Goal: Task Accomplishment & Management: Manage account settings

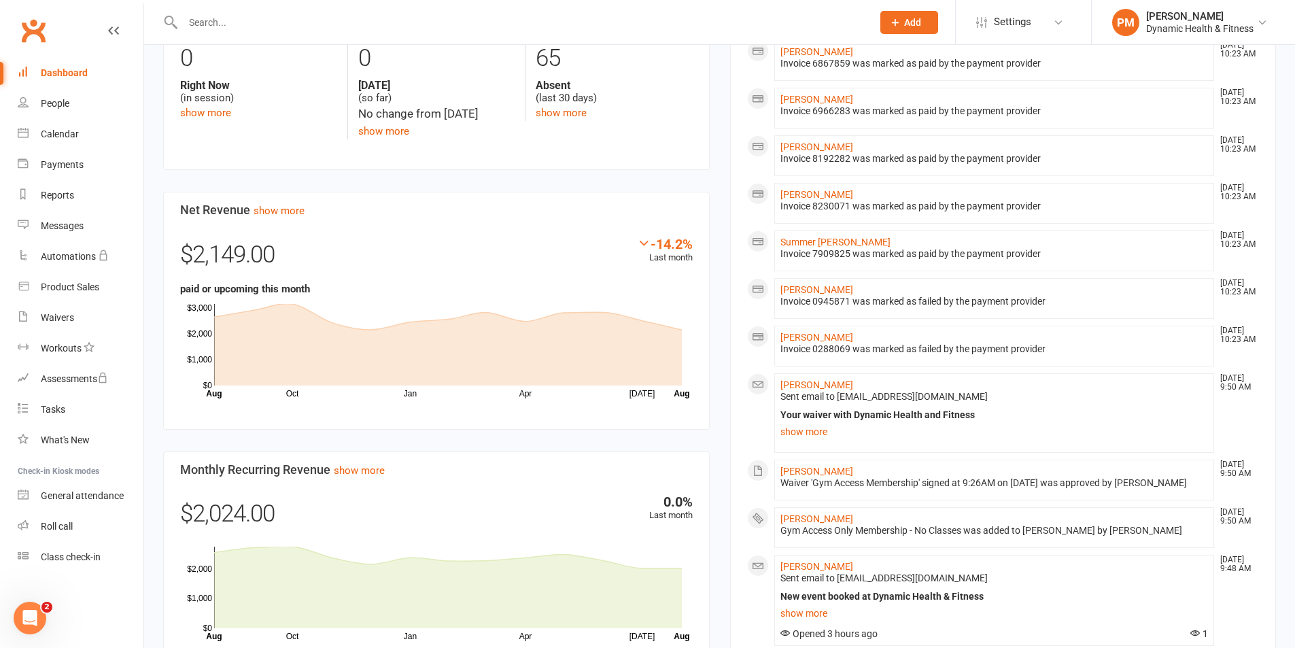
scroll to position [544, 0]
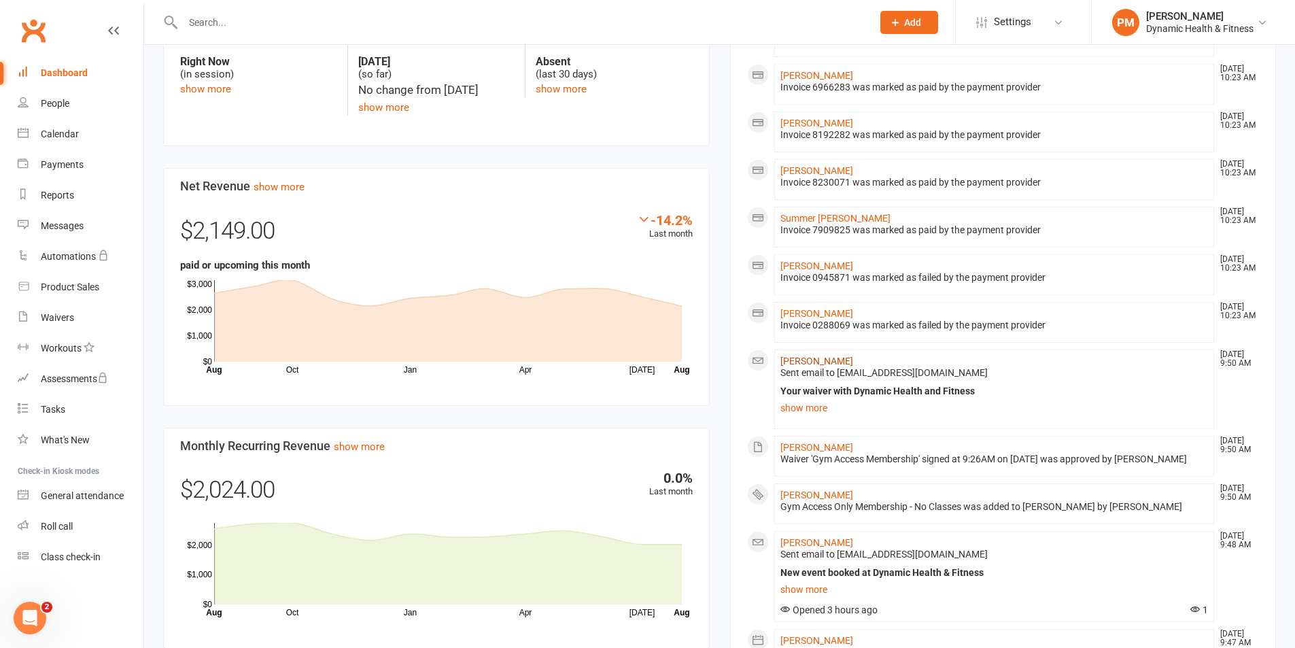
click at [817, 363] on link "[PERSON_NAME]" at bounding box center [816, 361] width 73 height 11
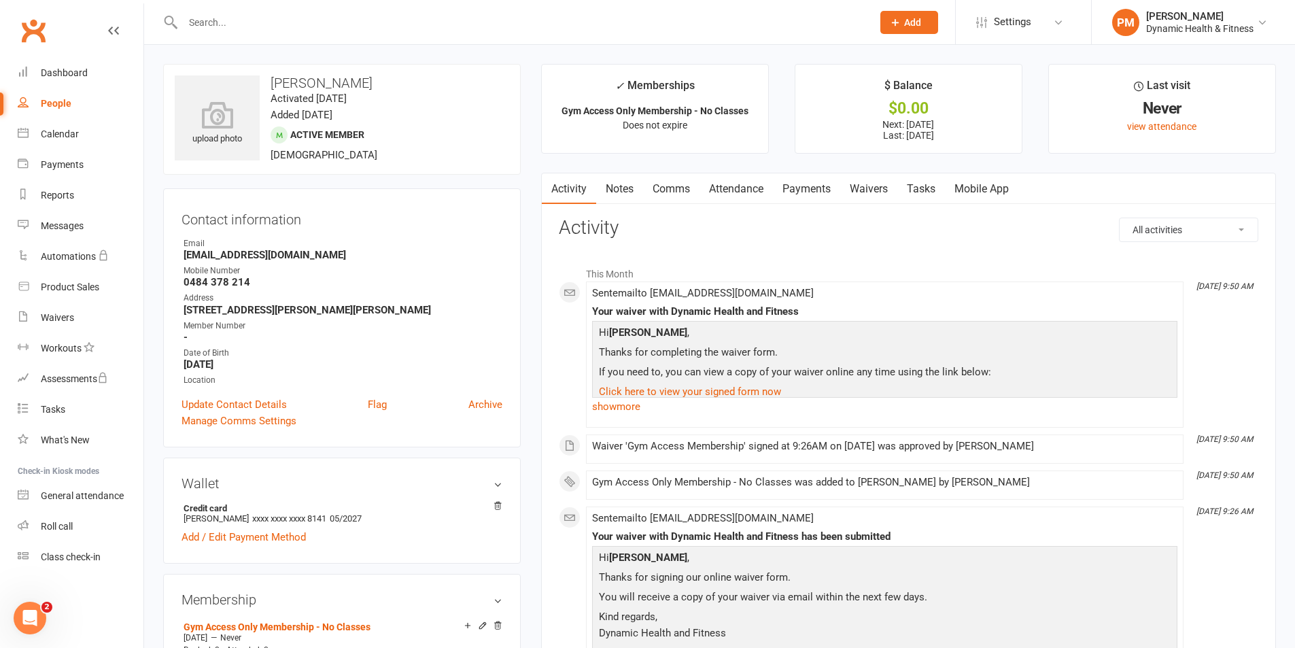
click at [807, 190] on link "Payments" at bounding box center [806, 188] width 67 height 31
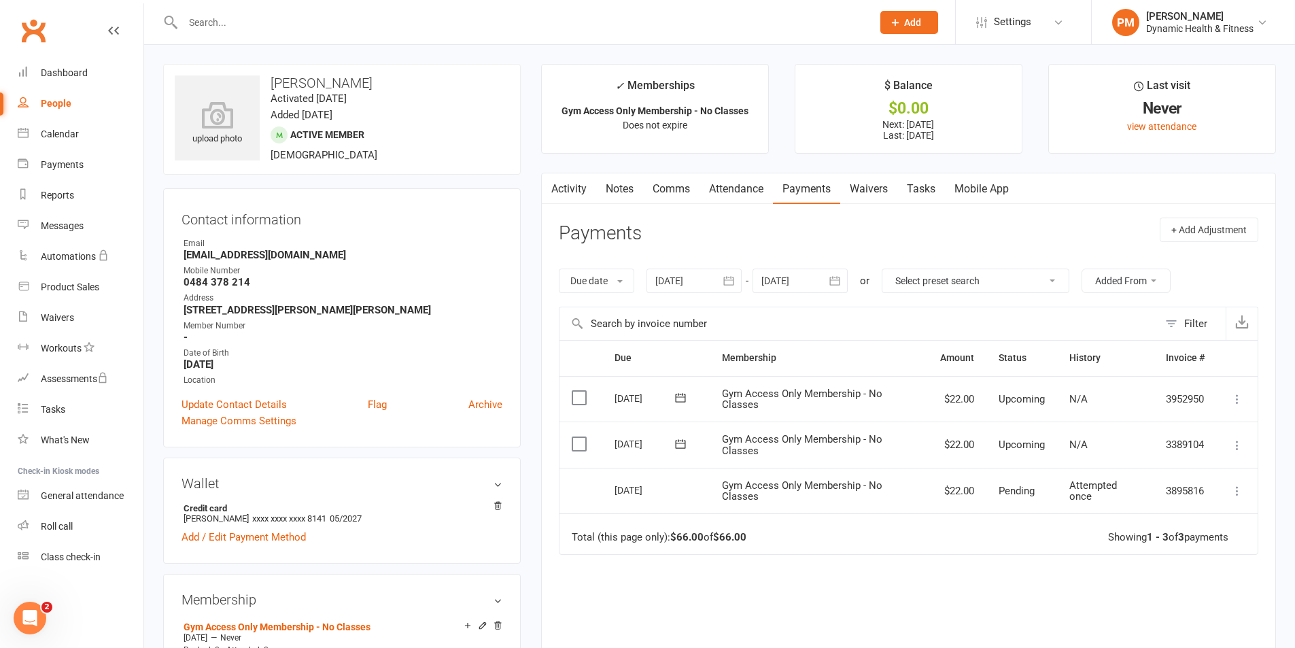
click at [1239, 448] on icon at bounding box center [1238, 446] width 14 height 14
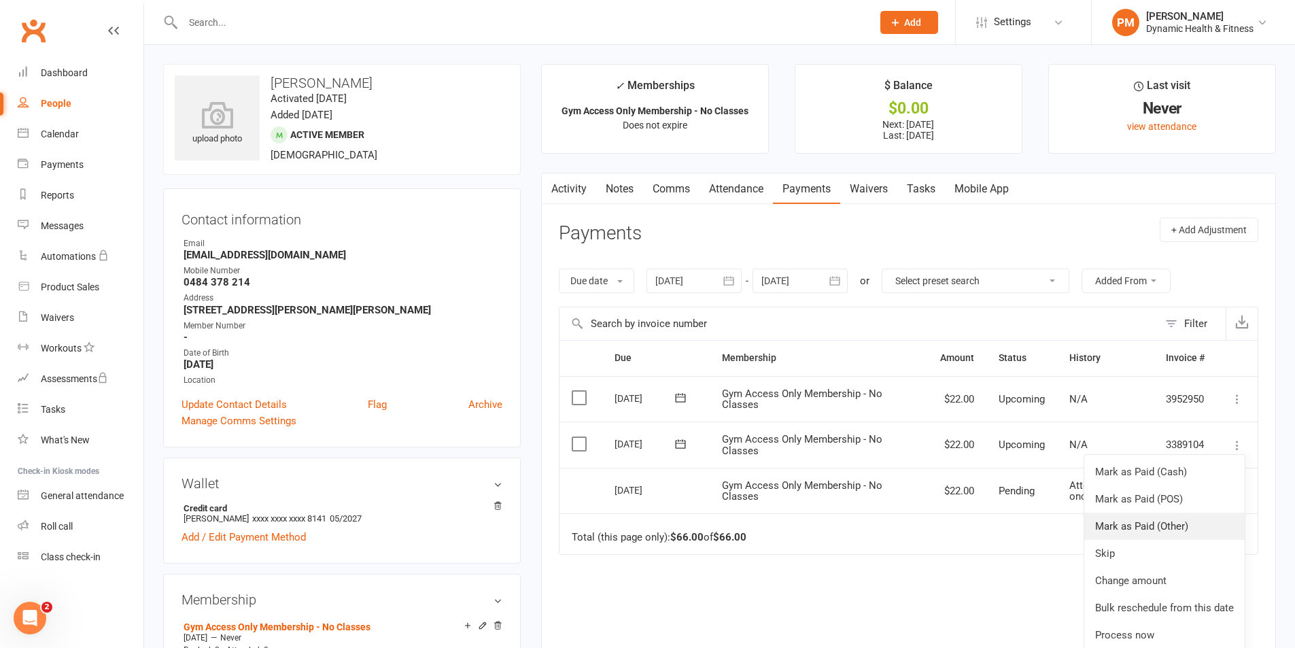
scroll to position [68, 0]
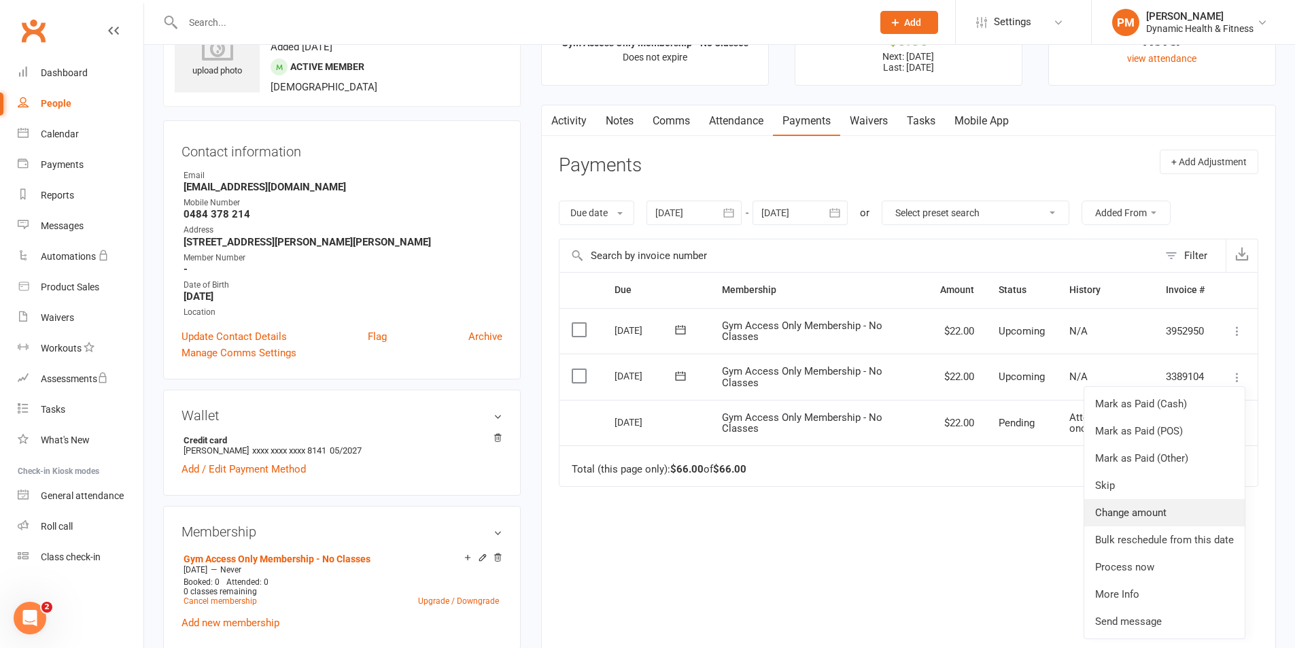
click at [1170, 521] on link "Change amount" at bounding box center [1164, 512] width 160 height 27
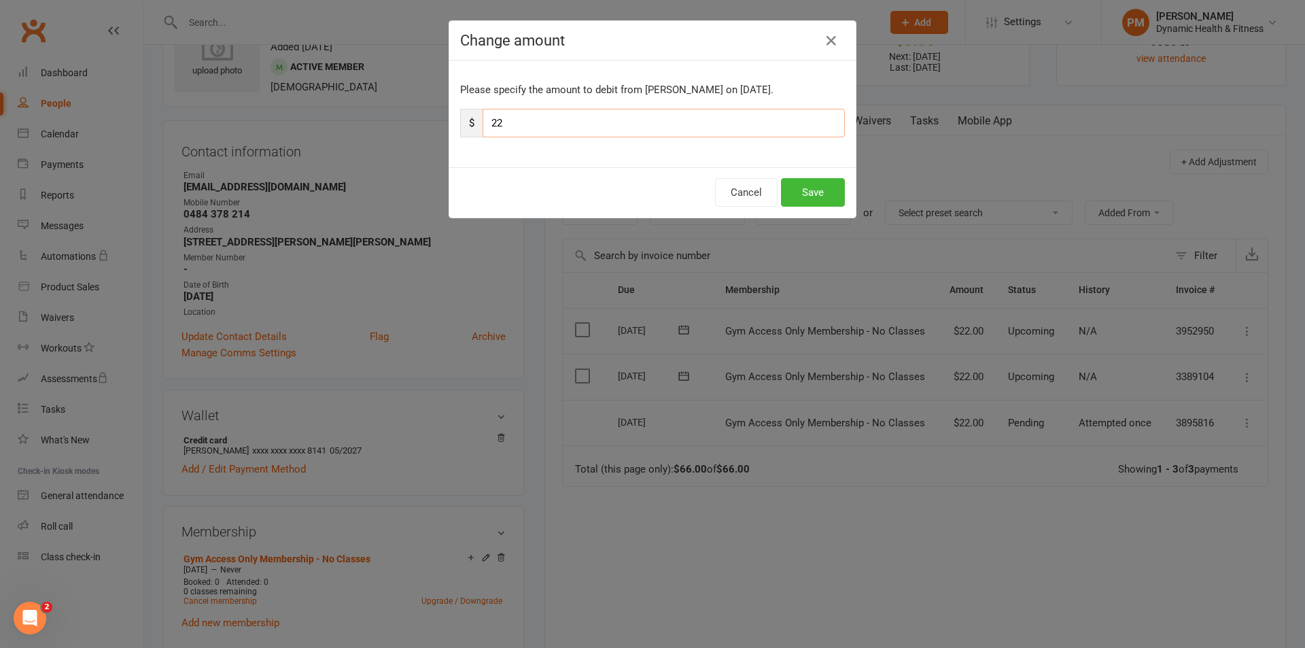
click at [553, 130] on input "22" at bounding box center [664, 123] width 362 height 29
click at [1079, 84] on div "Change amount Please specify the amount to debit from [PERSON_NAME] on [DATE]. …" at bounding box center [652, 324] width 1305 height 648
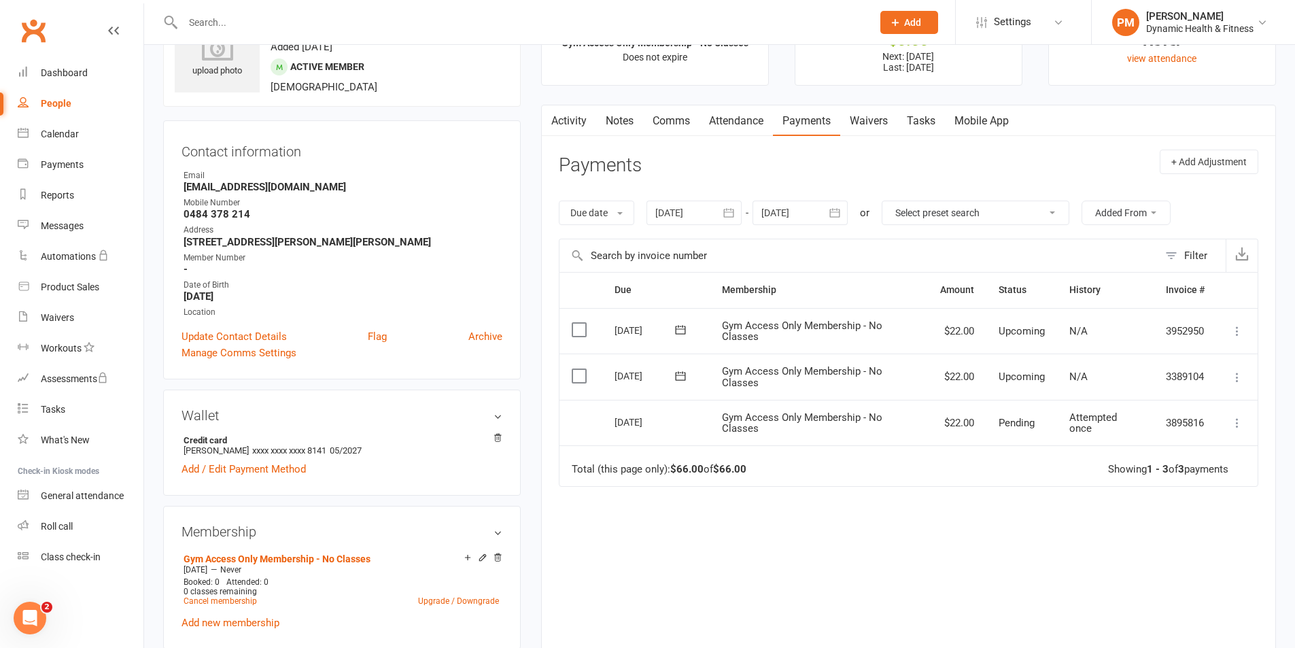
click at [1239, 376] on icon at bounding box center [1238, 378] width 14 height 14
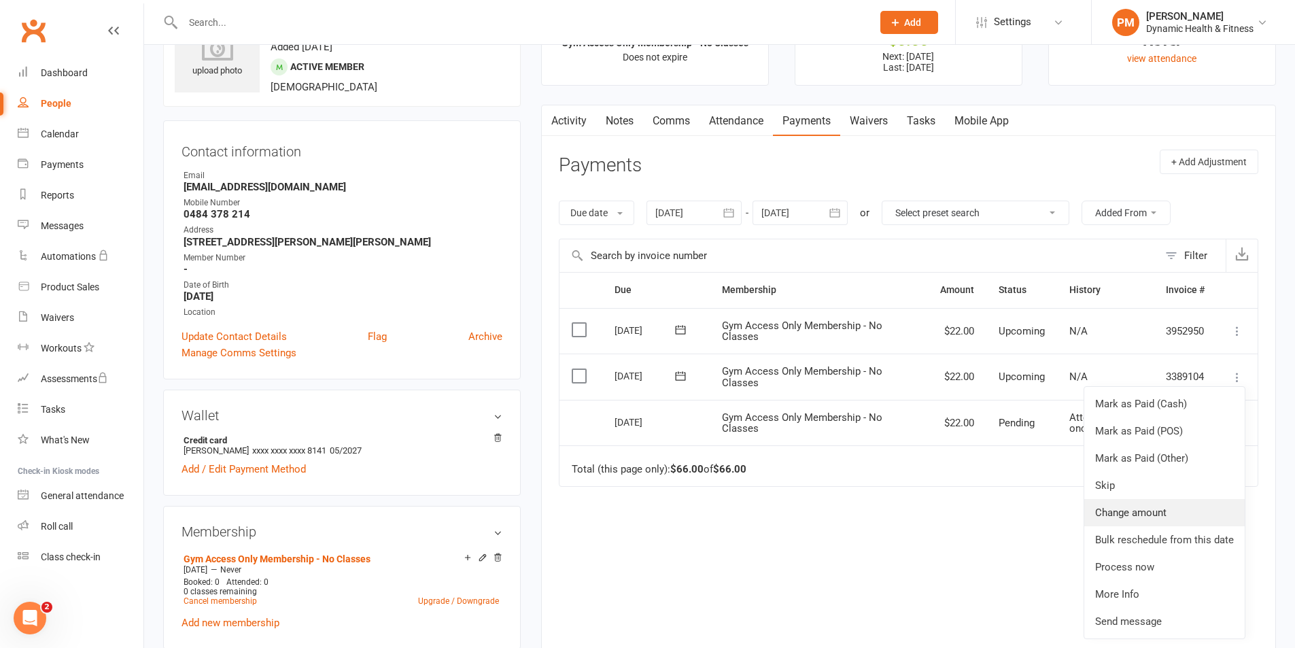
click at [1148, 516] on link "Change amount" at bounding box center [1164, 512] width 160 height 27
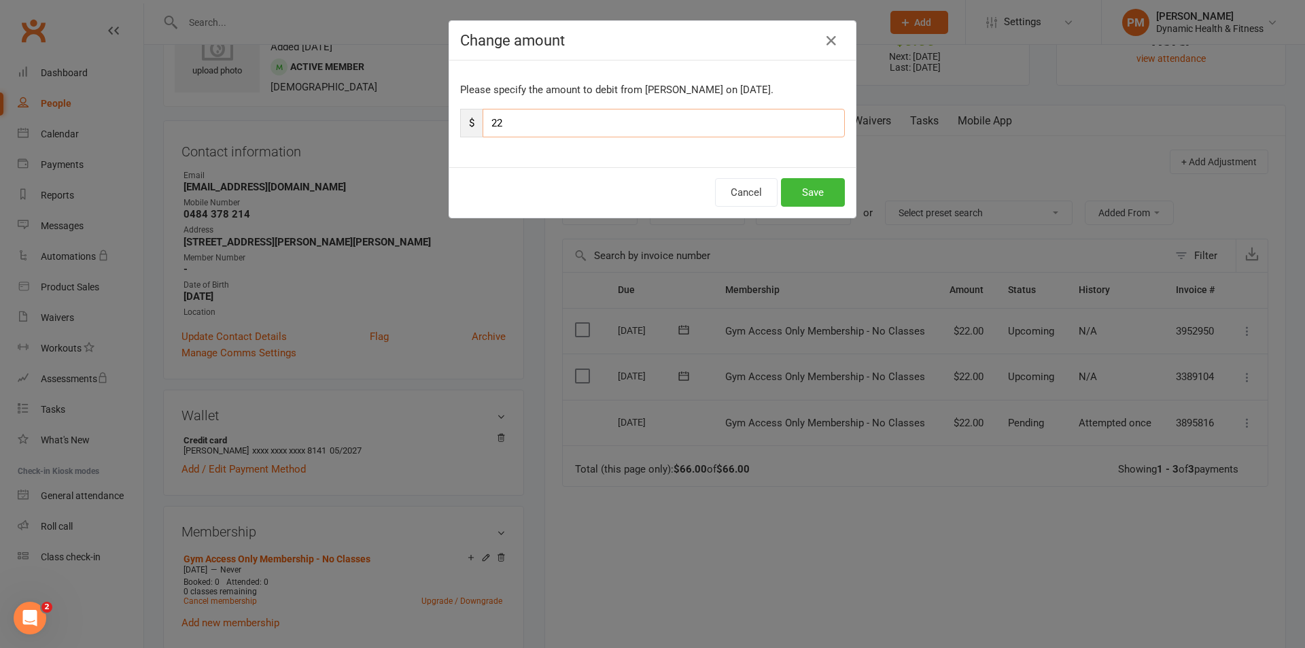
click at [557, 127] on input "22" at bounding box center [664, 123] width 362 height 29
type input "27"
click at [809, 187] on button "Save" at bounding box center [813, 192] width 64 height 29
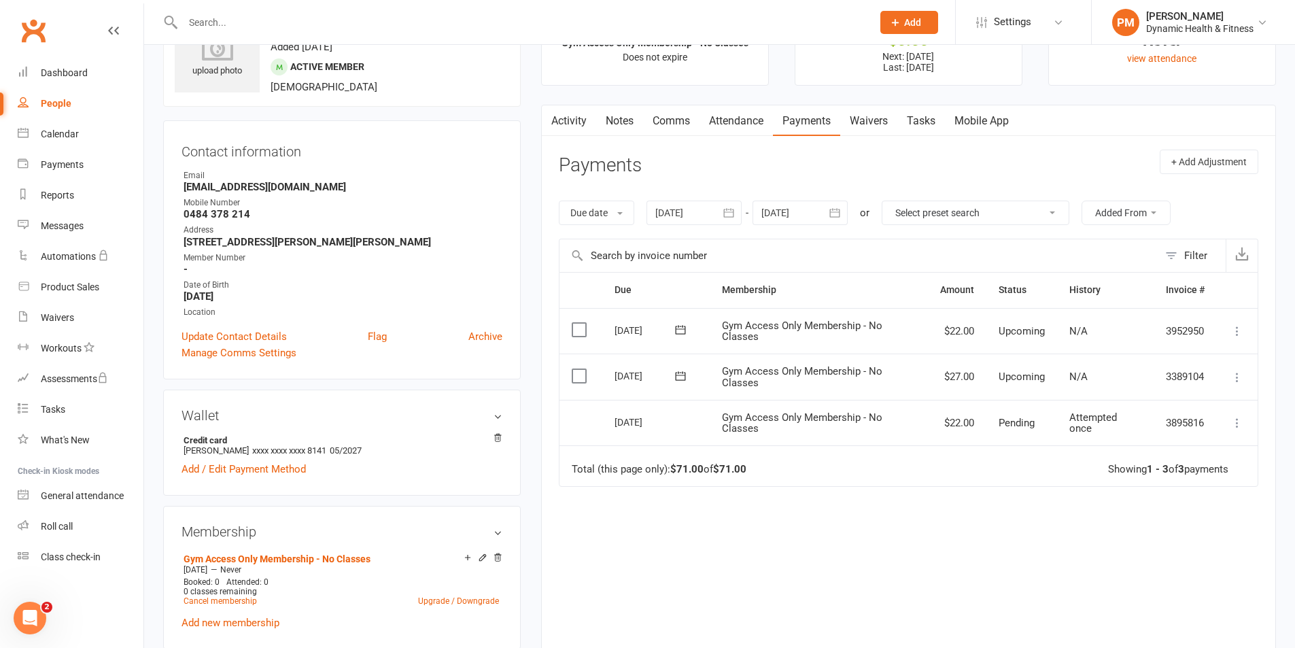
click at [1274, 370] on div "Activity Notes Comms Attendance Payments Waivers Tasks Mobile App Payments + Ad…" at bounding box center [908, 394] width 735 height 579
click at [615, 122] on link "Notes" at bounding box center [619, 120] width 47 height 31
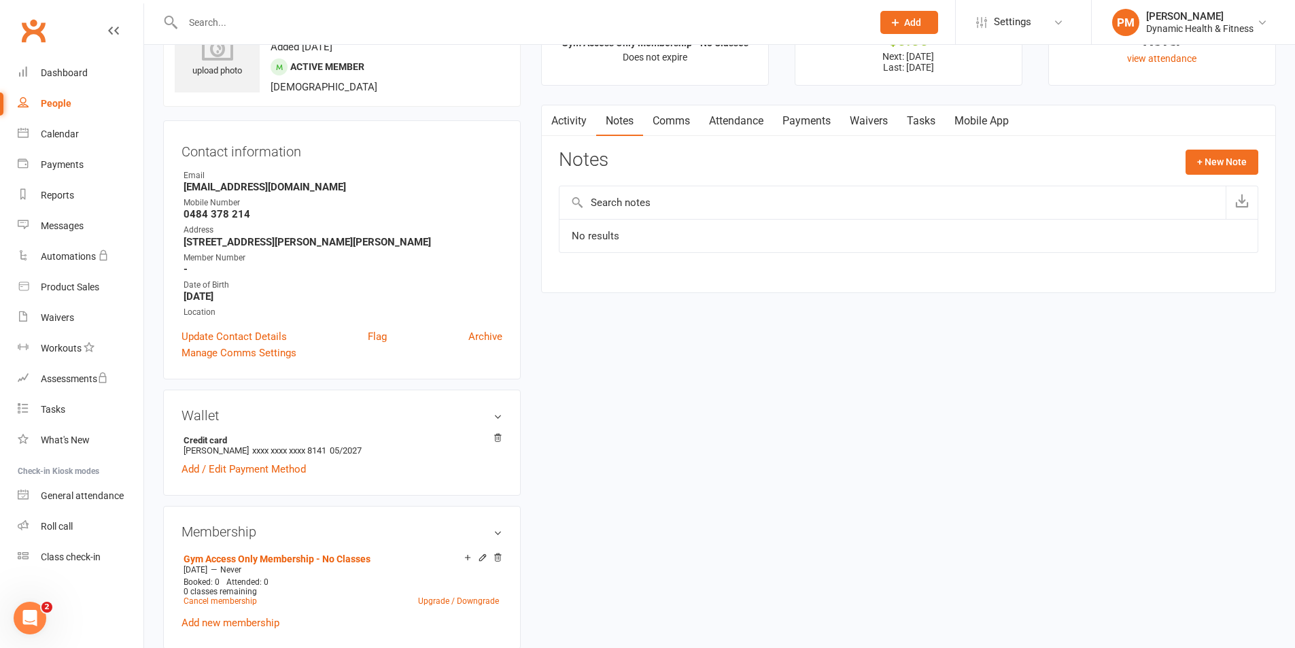
click at [631, 206] on input "text" at bounding box center [893, 202] width 666 height 33
click at [1233, 156] on button "+ New Note" at bounding box center [1222, 162] width 73 height 24
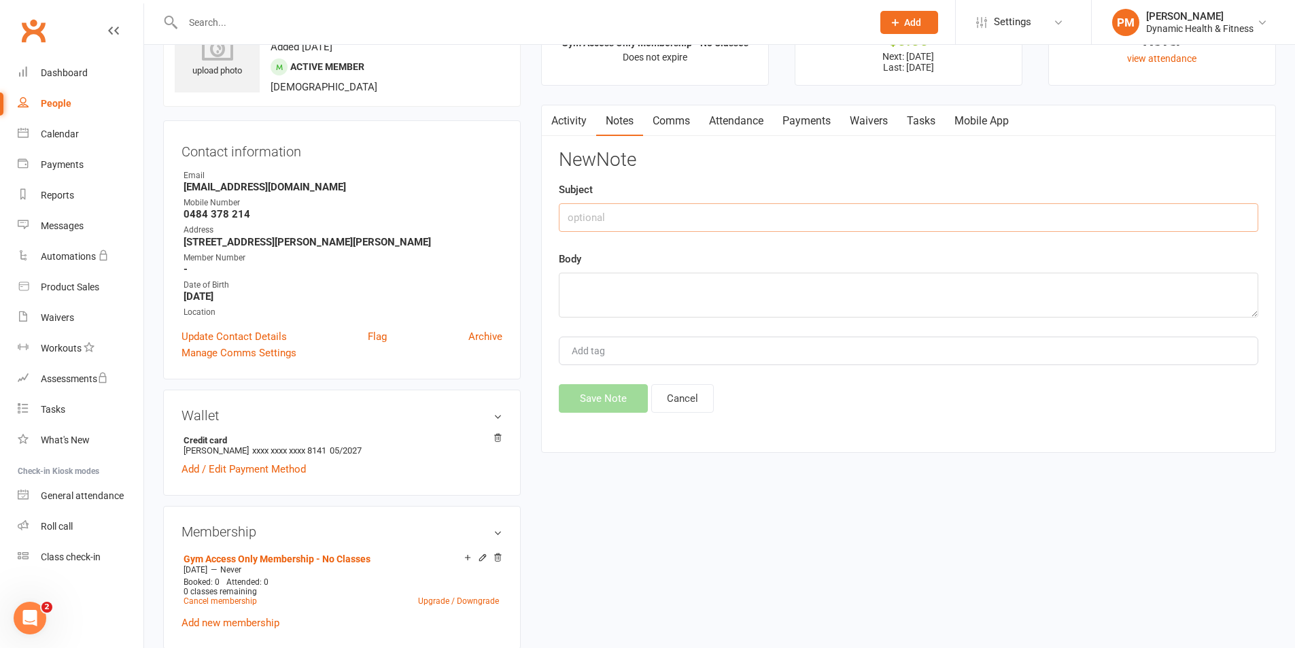
click at [612, 220] on input "text" at bounding box center [909, 217] width 700 height 29
type input "Fob Key Payment"
click at [590, 288] on textarea at bounding box center [909, 295] width 700 height 45
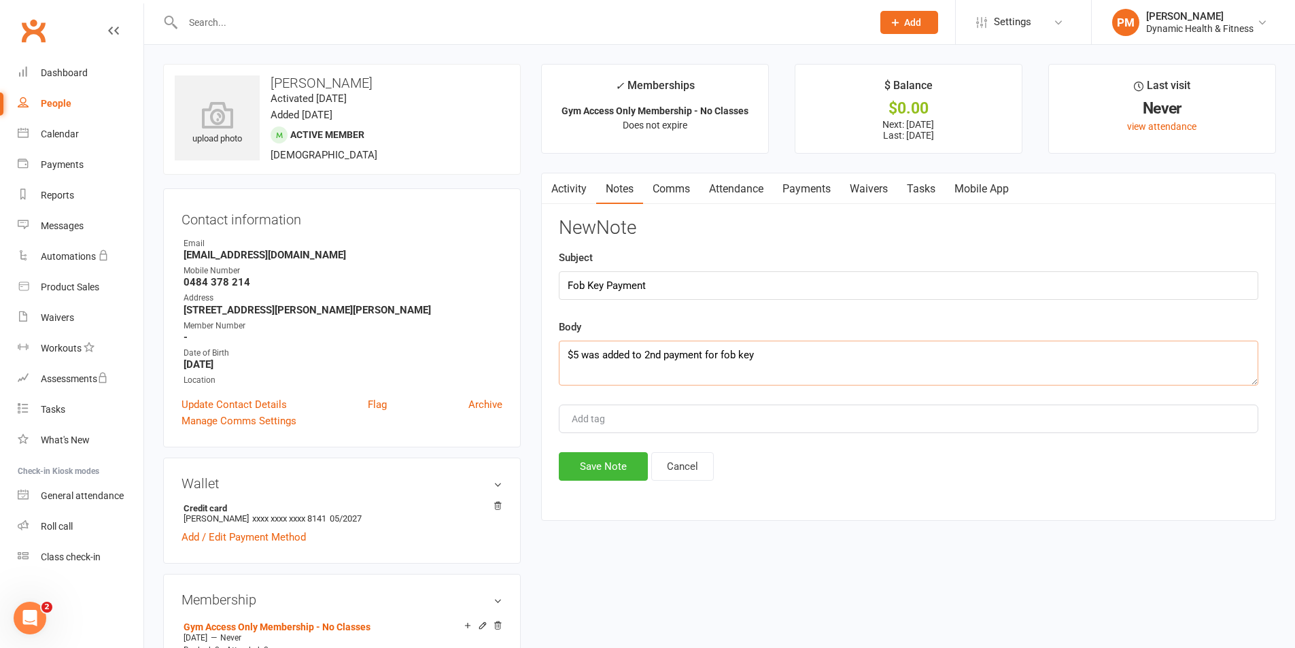
click at [776, 358] on textarea "$5 was added to 2nd payment for fob key" at bounding box center [909, 363] width 700 height 45
type textarea "$5 was added to 2nd payment for fob key"
click at [613, 463] on button "Save Note" at bounding box center [603, 466] width 89 height 29
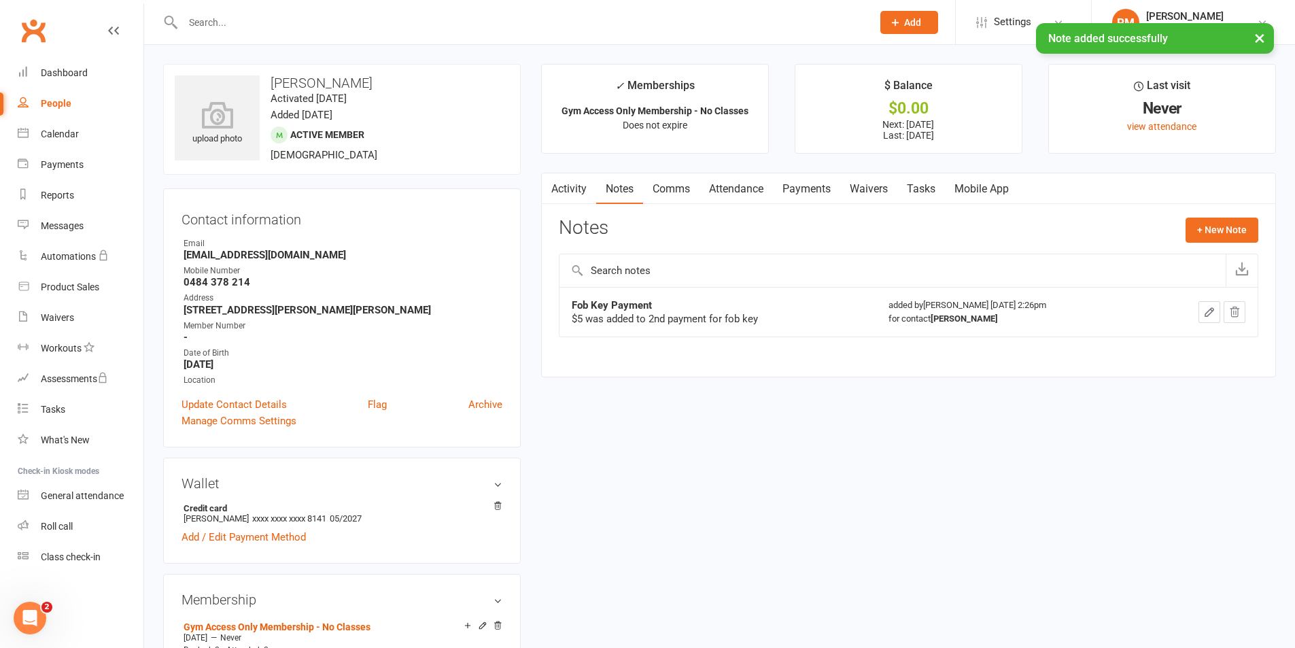
click at [579, 188] on link "Activity" at bounding box center [569, 188] width 54 height 31
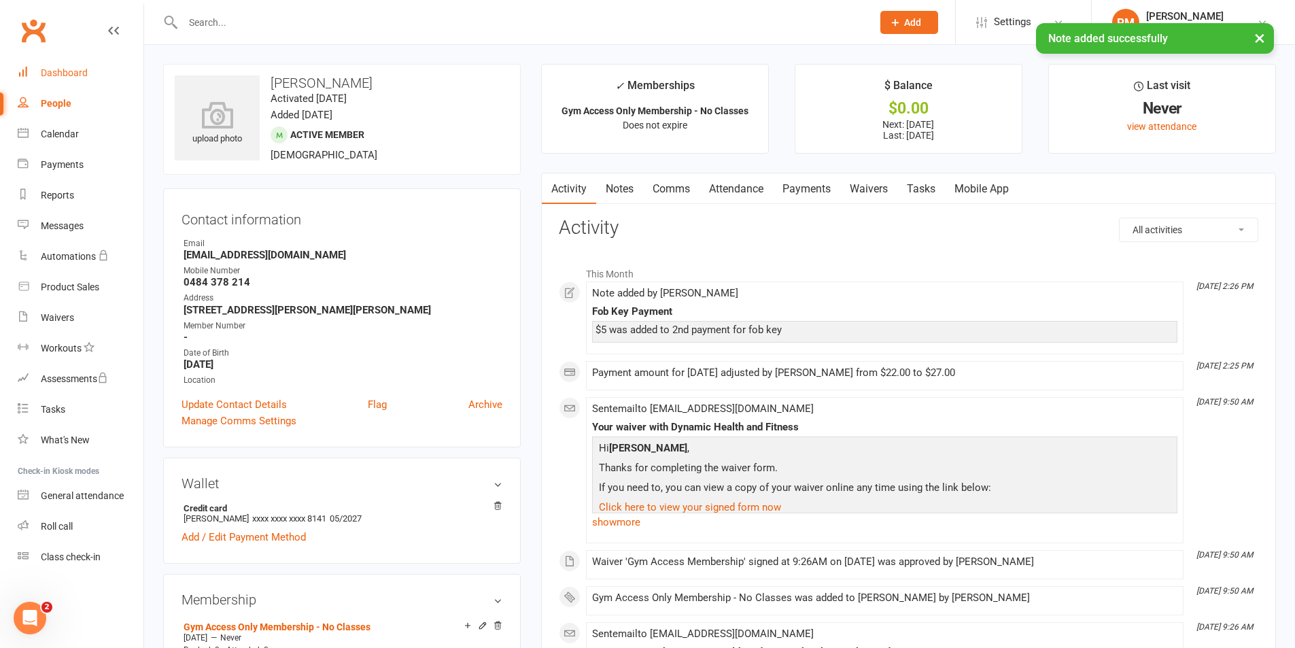
click at [62, 75] on div "Dashboard" at bounding box center [64, 72] width 47 height 11
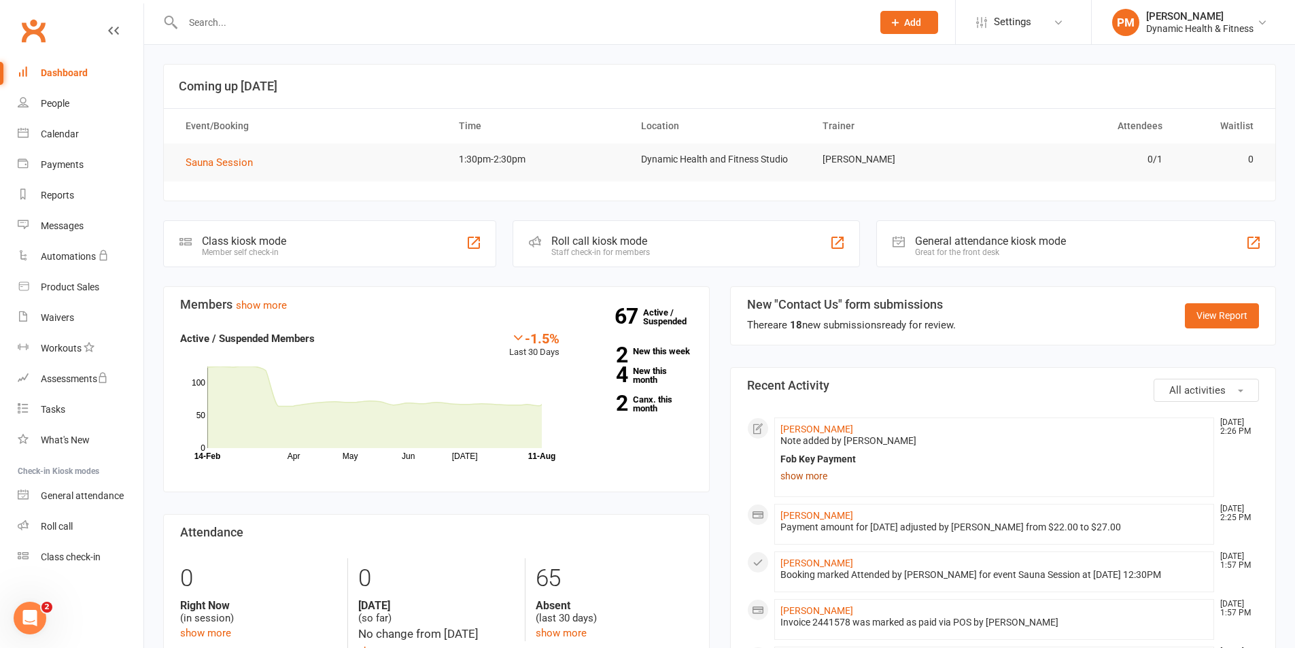
click at [806, 479] on link "show more" at bounding box center [994, 475] width 428 height 19
